Goal: Information Seeking & Learning: Find contact information

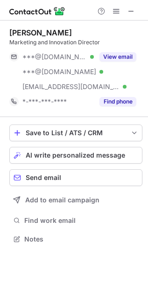
scroll to position [232, 148]
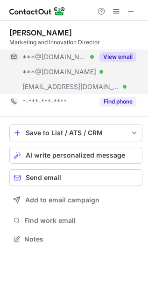
click at [122, 59] on button "View email" at bounding box center [117, 56] width 37 height 9
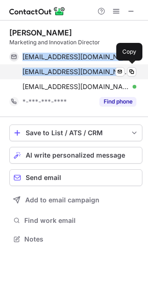
drag, startPoint x: 22, startPoint y: 51, endPoint x: 111, endPoint y: 72, distance: 91.0
click at [111, 72] on div "carololiveirabertelli@gmail.com Verified Send email Copy ca_bertelli@hotmail.co…" at bounding box center [72, 71] width 127 height 45
copy div "carololiveirabertelli@gmail.com Verified Send email Copy ca_bertelli@hotmail.com"
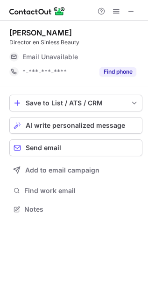
scroll to position [203, 148]
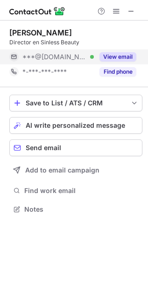
click at [124, 57] on button "View email" at bounding box center [117, 56] width 37 height 9
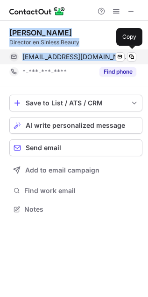
drag, startPoint x: 9, startPoint y: 32, endPoint x: 113, endPoint y: 59, distance: 107.6
click at [113, 59] on div "Regina Saldívar Salazar Director en Sinless Beauty reginasaldivar96@gmail.com V…" at bounding box center [75, 53] width 133 height 51
copy div "Regina Saldívar Salazar Director en Sinless Beauty reginasaldivar96@gmail.com"
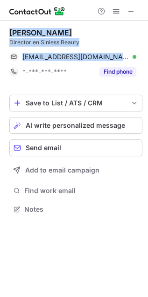
drag, startPoint x: 133, startPoint y: 7, endPoint x: 93, endPoint y: 8, distance: 39.6
click at [133, 7] on span at bounding box center [130, 10] width 7 height 7
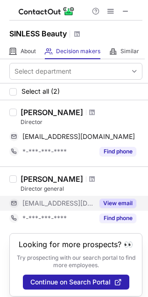
click at [118, 202] on button "View email" at bounding box center [117, 202] width 37 height 9
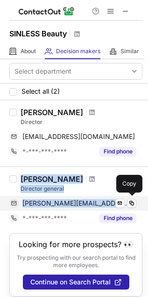
drag, startPoint x: 18, startPoint y: 178, endPoint x: 99, endPoint y: 201, distance: 84.0
click at [99, 201] on div "Laura Burnes Garcia Director general laura@sinlessbeauty.mx Verified Send email…" at bounding box center [79, 199] width 125 height 51
copy div "Laura Burnes Garcia Director general laura@sinlessbeauty.mx"
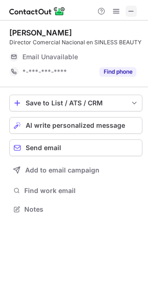
click at [135, 14] on span at bounding box center [130, 10] width 7 height 7
click at [132, 12] on span at bounding box center [130, 10] width 7 height 7
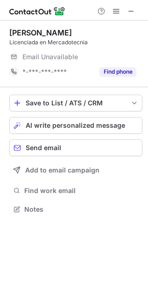
scroll to position [5, 5]
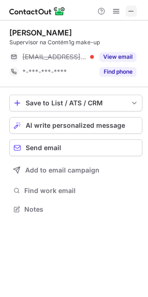
click at [130, 14] on span at bounding box center [130, 10] width 7 height 7
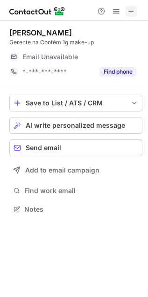
click at [133, 13] on span at bounding box center [130, 10] width 7 height 7
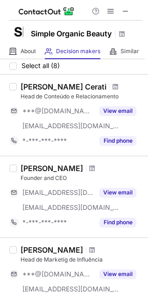
scroll to position [52, 0]
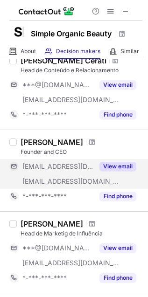
click at [128, 163] on button "View email" at bounding box center [117, 166] width 37 height 9
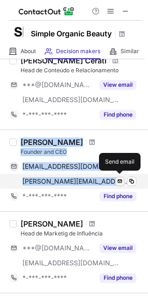
drag, startPoint x: 39, startPoint y: 141, endPoint x: 122, endPoint y: 178, distance: 91.7
click at [122, 178] on div "Patricia Lima Founder and CEO patirl@revistacatarina.com.br Verified Send email…" at bounding box center [79, 170] width 125 height 66
copy div "Patricia Lima Founder and CEO patirl@revistacatarina.com.br Verified Send email…"
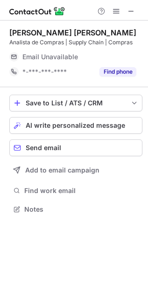
scroll to position [5, 5]
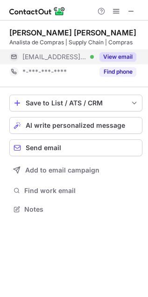
click at [116, 54] on button "View email" at bounding box center [117, 56] width 37 height 9
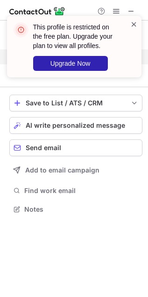
click at [131, 25] on span at bounding box center [133, 24] width 7 height 9
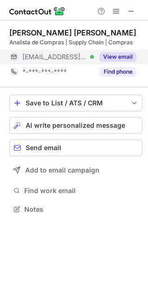
click at [121, 13] on div "This profile is restricted on the free plan. Upgrade your plan to view all prof…" at bounding box center [74, 51] width 149 height 88
click at [117, 12] on div "This profile is restricted on the free plan. Upgrade your plan to view all prof…" at bounding box center [74, 16] width 149 height 19
click at [117, 12] on span at bounding box center [115, 10] width 7 height 7
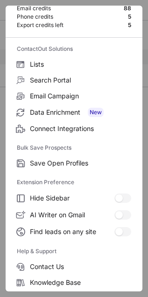
scroll to position [90, 0]
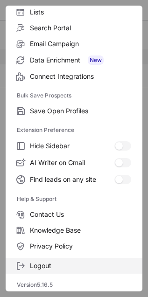
click at [54, 264] on span "Logout" at bounding box center [80, 265] width 101 height 8
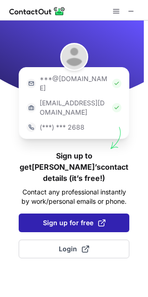
click at [64, 218] on span "Sign up for free" at bounding box center [74, 222] width 62 height 9
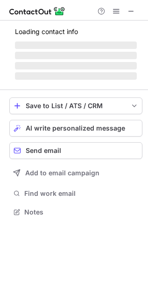
scroll to position [5, 5]
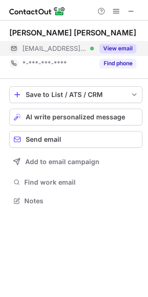
click at [120, 47] on button "View email" at bounding box center [117, 48] width 37 height 9
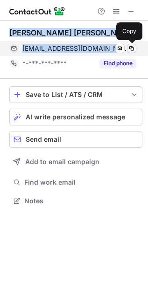
drag, startPoint x: 8, startPoint y: 29, endPoint x: 131, endPoint y: 50, distance: 124.7
click at [131, 50] on div "Jhonatan Mitsuo Makiyama jhonatan.mitsuo@simpleorganic.com.br Verified Send ema…" at bounding box center [74, 117] width 148 height 194
copy div "Jhonatan Mitsuo Makiyama jhonatan.mitsuo@simpleorganic.com.br Verified Send ema…"
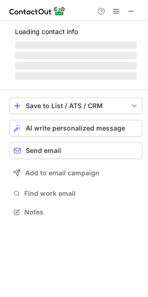
scroll to position [203, 148]
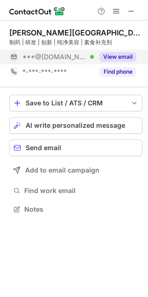
click at [115, 58] on button "View email" at bounding box center [117, 56] width 37 height 9
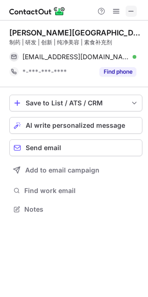
click at [129, 10] on span at bounding box center [130, 10] width 7 height 7
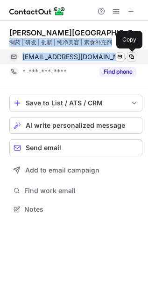
drag, startPoint x: 9, startPoint y: 41, endPoint x: 128, endPoint y: 56, distance: 120.6
click at [128, 56] on div "麦孔·德·奥利维拉·米兰达 制药 | 研发 | 创新 | 纯净美容 | 素食补充剂 maiconmiranda89@hotmail.com Verified …" at bounding box center [75, 53] width 133 height 51
copy div "制药 | 研发 | 创新 | 纯净美容 | 素食补充剂 maiconmiranda89@hotmail.com Verified Send email"
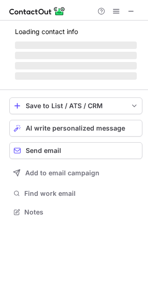
click at [128, 10] on span at bounding box center [130, 10] width 7 height 7
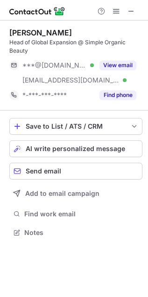
scroll to position [226, 148]
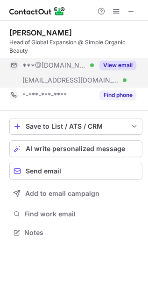
click at [117, 58] on div "View email" at bounding box center [115, 65] width 42 height 15
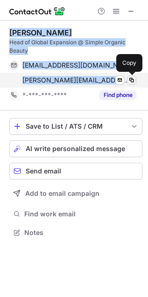
drag, startPoint x: 9, startPoint y: 28, endPoint x: 128, endPoint y: 75, distance: 128.1
click at [128, 75] on div "Juliana Ozol Head of Global Expansion @ Simple Organic Beauty julianaozol@gmail…" at bounding box center [75, 65] width 133 height 74
copy div "Juliana Ozol Head of Global Expansion @ Simple Organic Beauty julianaozol@gmail…"
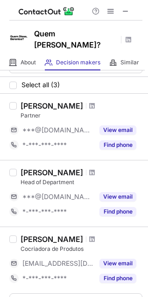
scroll to position [0, 0]
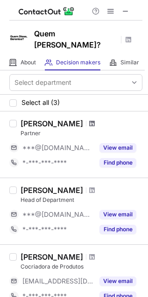
click at [89, 120] on span at bounding box center [92, 123] width 6 height 7
click at [89, 186] on span at bounding box center [92, 189] width 6 height 7
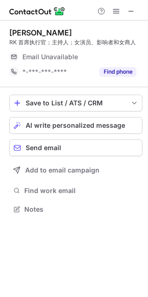
scroll to position [203, 148]
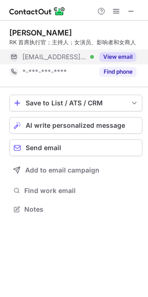
click at [102, 59] on button "View email" at bounding box center [117, 56] width 37 height 9
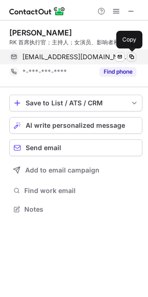
click at [131, 55] on span at bounding box center [131, 56] width 7 height 7
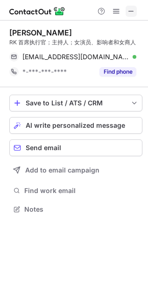
click at [129, 14] on span at bounding box center [130, 10] width 7 height 7
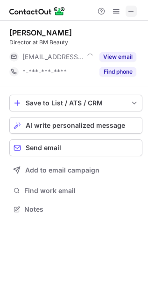
click at [129, 10] on span at bounding box center [130, 10] width 7 height 7
click at [133, 10] on span at bounding box center [130, 10] width 7 height 7
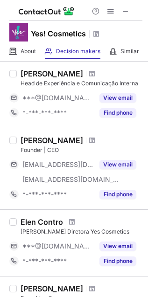
scroll to position [207, 0]
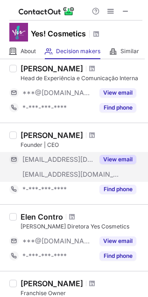
click at [117, 160] on button "View email" at bounding box center [117, 159] width 37 height 9
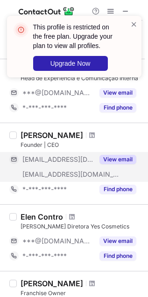
click at [138, 22] on div "This profile is restricted on the free plan. Upgrade your plan to view all prof…" at bounding box center [74, 46] width 134 height 61
click at [133, 24] on span at bounding box center [133, 24] width 7 height 9
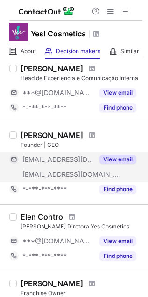
click at [110, 12] on div "This profile is restricted on the free plan. Upgrade your plan to view all prof…" at bounding box center [74, 51] width 149 height 88
click at [110, 12] on div "This profile is restricted on the free plan. Upgrade your plan to view all prof…" at bounding box center [74, 16] width 149 height 19
click at [110, 12] on span at bounding box center [110, 10] width 7 height 7
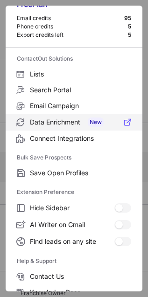
scroll to position [90, 0]
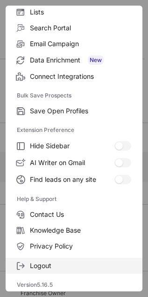
click at [61, 264] on span "Logout" at bounding box center [80, 265] width 101 height 8
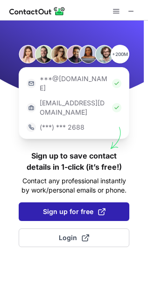
click at [68, 207] on span "Sign up for free" at bounding box center [74, 211] width 62 height 9
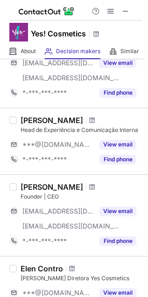
scroll to position [207, 0]
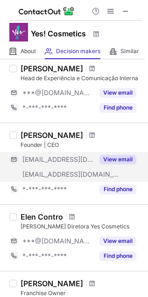
click at [114, 157] on button "View email" at bounding box center [117, 159] width 37 height 9
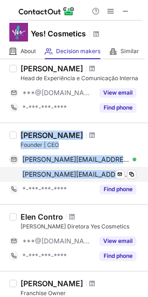
drag, startPoint x: 20, startPoint y: 134, endPoint x: 133, endPoint y: 179, distance: 122.4
click at [133, 179] on div "Candido Espinheira Founder | CEO candido@espinheira.com Verified Send email Cop…" at bounding box center [79, 163] width 125 height 66
copy div "Candido Espinheira Founder | CEO candido@espinheira.com Verified Send email Cop…"
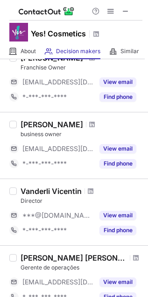
scroll to position [413, 0]
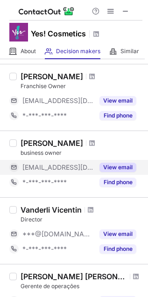
click at [117, 167] on button "View email" at bounding box center [117, 166] width 37 height 9
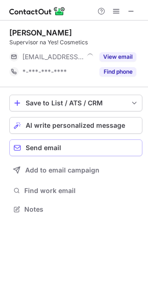
scroll to position [203, 148]
click at [133, 12] on span at bounding box center [130, 10] width 7 height 7
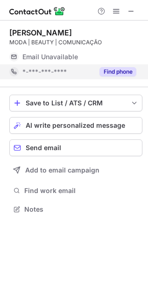
scroll to position [217, 148]
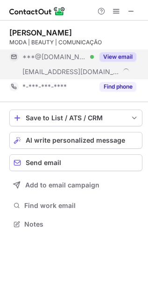
click at [125, 57] on button "View email" at bounding box center [117, 56] width 37 height 9
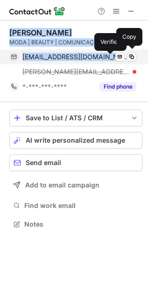
drag, startPoint x: 6, startPoint y: 28, endPoint x: 110, endPoint y: 58, distance: 108.3
click at [110, 58] on div "Jenifer Gobbi MODA | BEAUTY | COMUNICAÇÃO jenifer_gobbi@hotmail.com Verified Se…" at bounding box center [74, 128] width 148 height 217
copy div "Jenifer Gobbi MODA | BEAUTY | COMUNICAÇÃO jenifer_gobbi@hotmail.com"
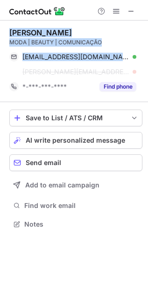
drag, startPoint x: 129, startPoint y: 9, endPoint x: 68, endPoint y: 11, distance: 61.0
click at [129, 9] on span at bounding box center [130, 10] width 7 height 7
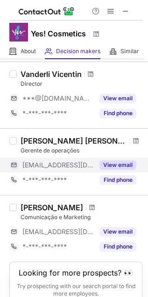
scroll to position [563, 0]
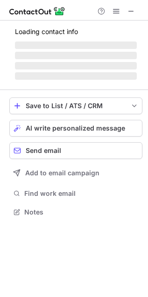
scroll to position [203, 148]
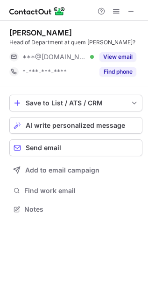
scroll to position [203, 148]
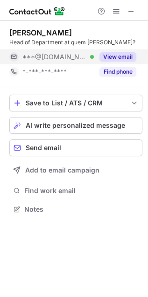
click at [117, 54] on button "View email" at bounding box center [117, 56] width 37 height 9
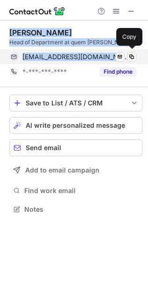
drag, startPoint x: 8, startPoint y: 29, endPoint x: 89, endPoint y: 54, distance: 85.3
click at [89, 54] on div "Omar Ghanim Head of Department at quem disse, berenice? uctmas@gmail.com Verifi…" at bounding box center [74, 121] width 148 height 203
copy div "Omar Ghanim Head of Department at quem disse, berenice? uctmas@gmail.com"
